Goal: Task Accomplishment & Management: Complete application form

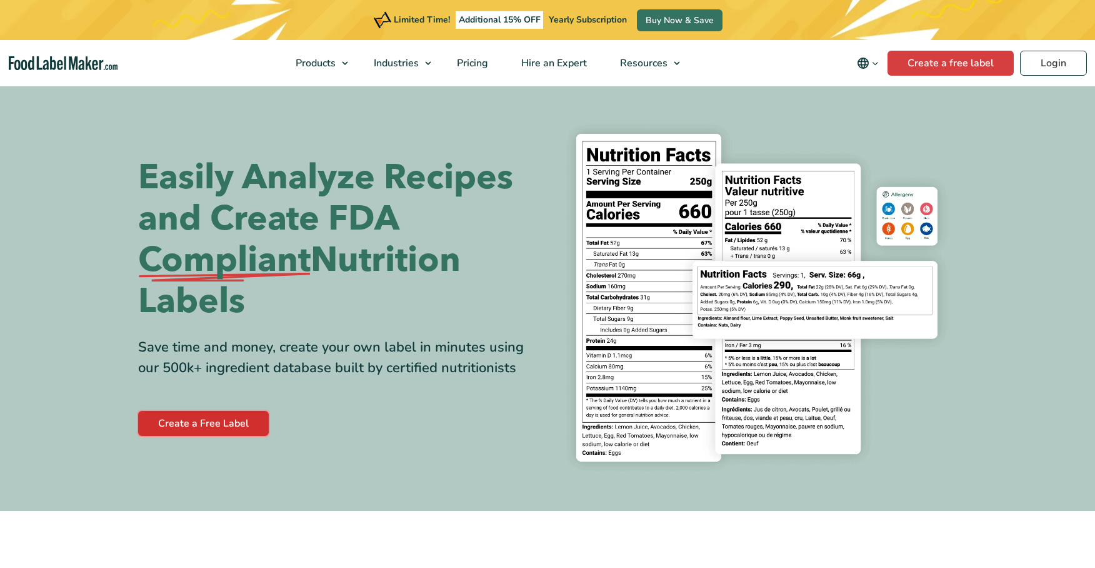
click at [224, 420] on link "Create a Free Label" at bounding box center [203, 423] width 131 height 25
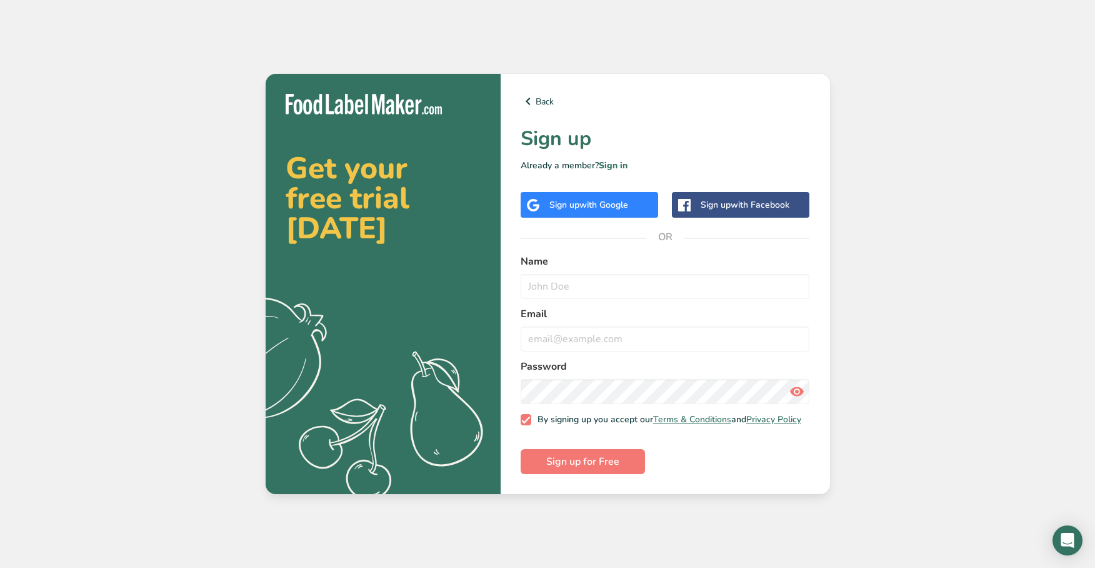
click at [603, 202] on span "with Google" at bounding box center [604, 205] width 49 height 12
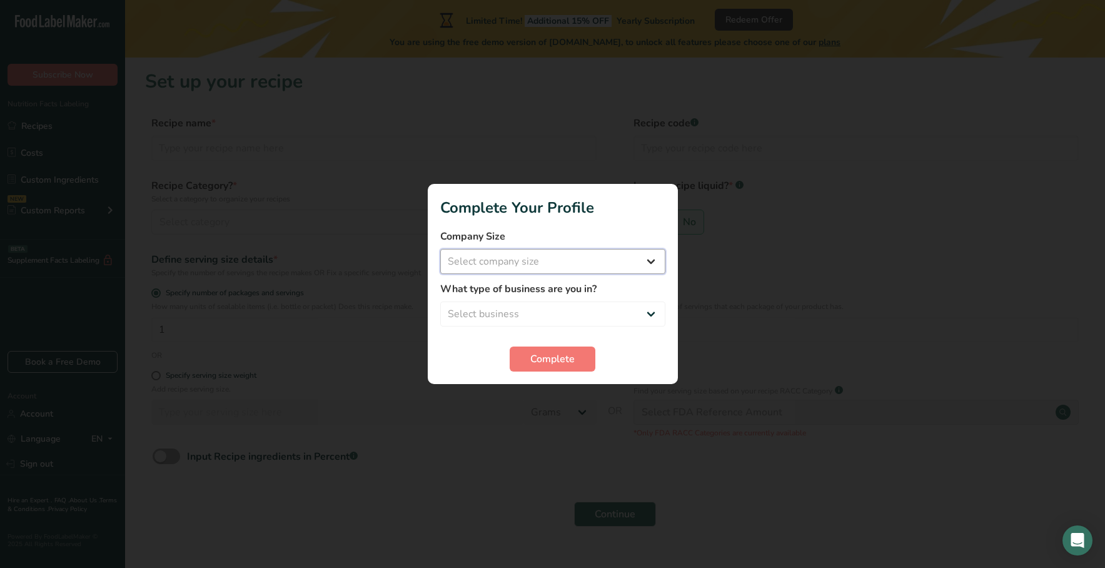
click at [581, 254] on select "Select company size Fewer than 10 Employees 10 to 50 Employees 51 to 500 Employ…" at bounding box center [552, 261] width 225 height 25
select select "1"
click at [440, 249] on select "Select company size Fewer than 10 Employees 10 to 50 Employees 51 to 500 Employ…" at bounding box center [552, 261] width 225 height 25
drag, startPoint x: 523, startPoint y: 313, endPoint x: 516, endPoint y: 313, distance: 6.9
click at [523, 313] on select "Select business Packaged Food Manufacturer Restaurant & Cafe Bakery Meal Plans …" at bounding box center [552, 313] width 225 height 25
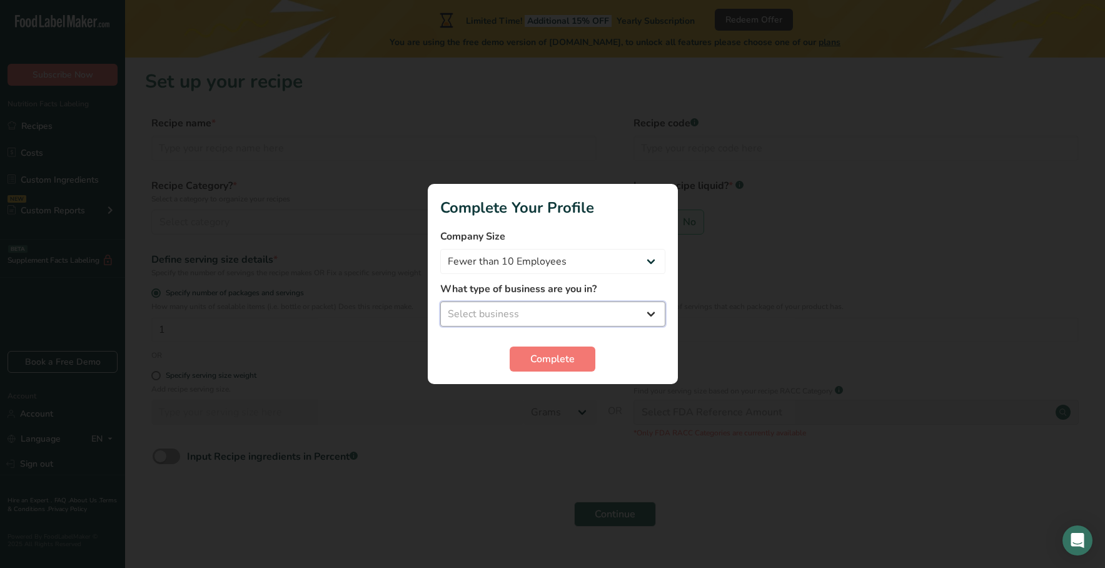
select select "8"
click at [440, 301] on select "Select business Packaged Food Manufacturer Restaurant & Cafe Bakery Meal Plans …" at bounding box center [552, 313] width 225 height 25
click at [576, 350] on button "Complete" at bounding box center [552, 358] width 86 height 25
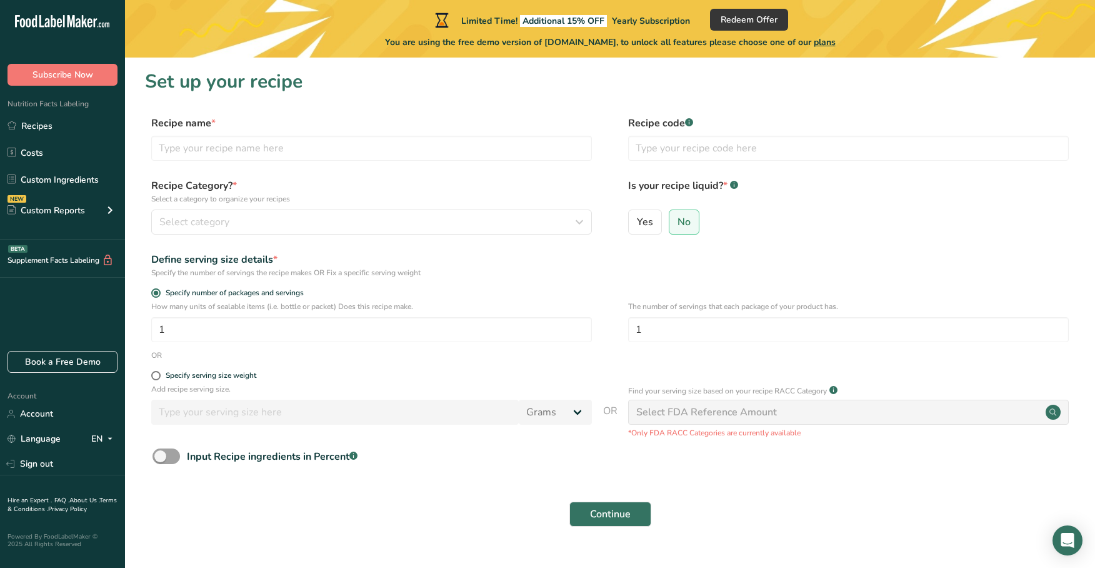
scroll to position [26, 0]
